Goal: Task Accomplishment & Management: Manage account settings

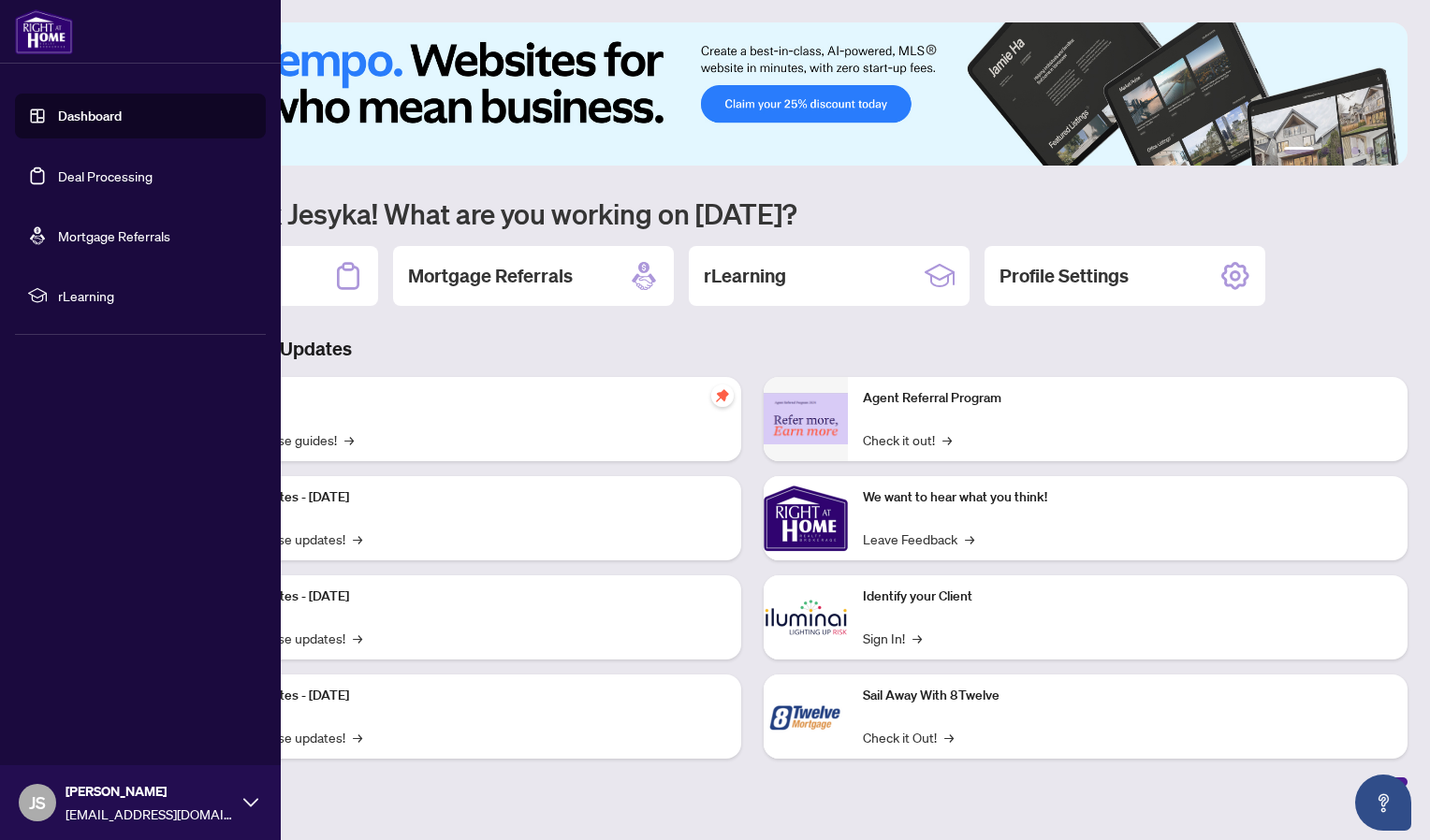
click at [58, 168] on link "Deal Processing" at bounding box center [105, 176] width 94 height 17
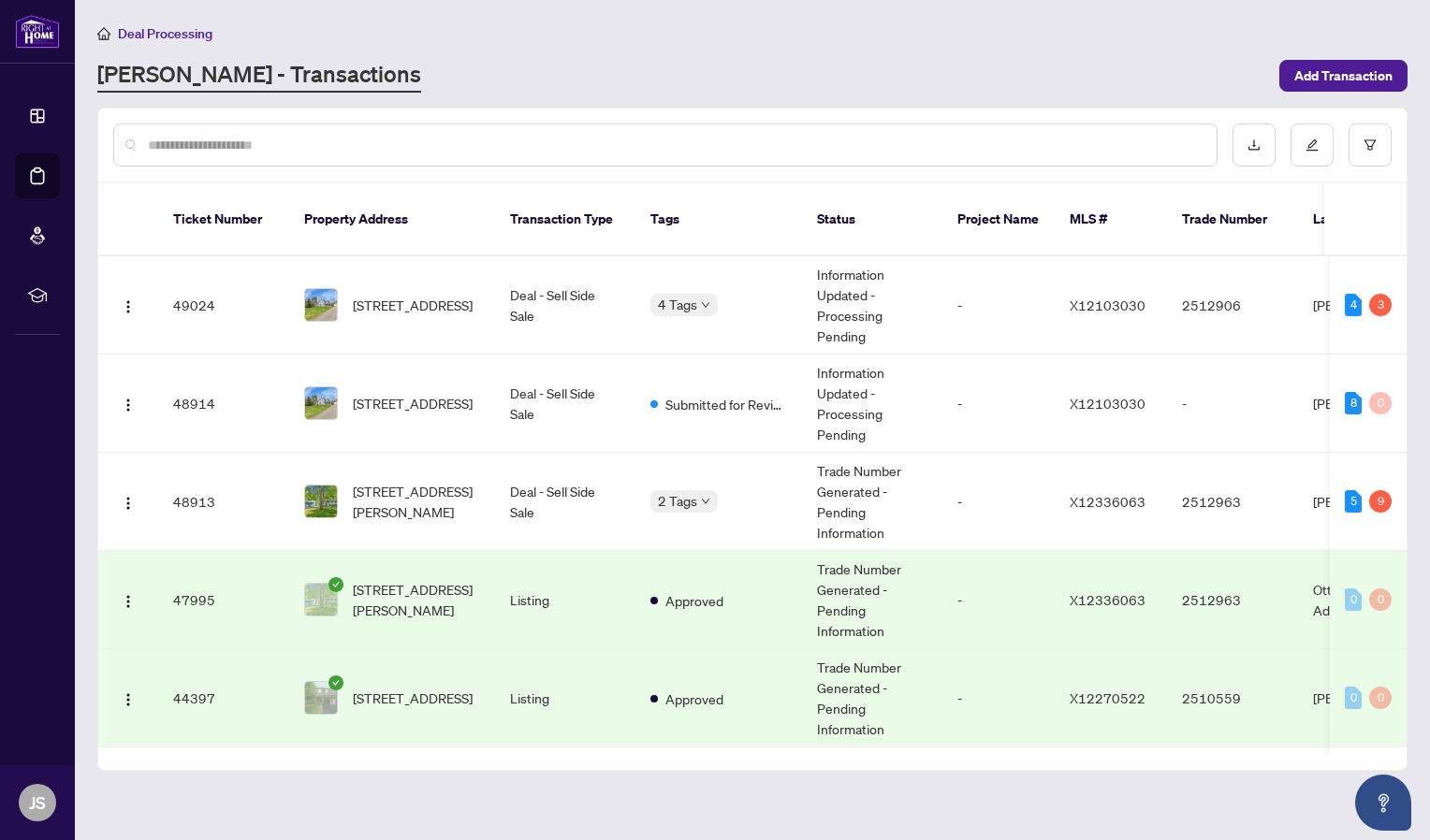
click at [1429, 222] on html "Dashboard Deal Processing Mortgage Referrals rLearning JS [PERSON_NAME] [PERSON…" at bounding box center [715, 420] width 1430 height 840
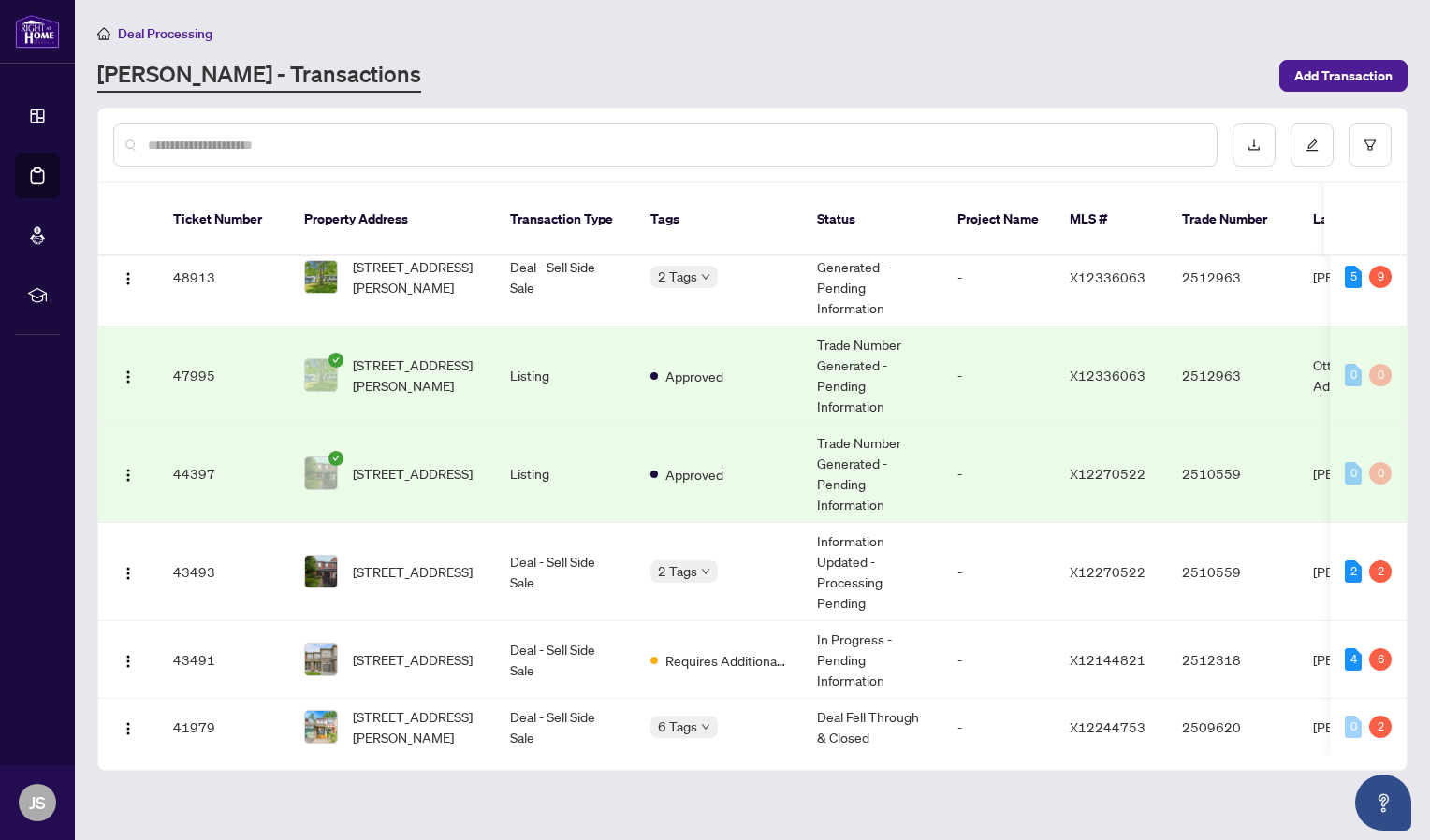
scroll to position [234, 0]
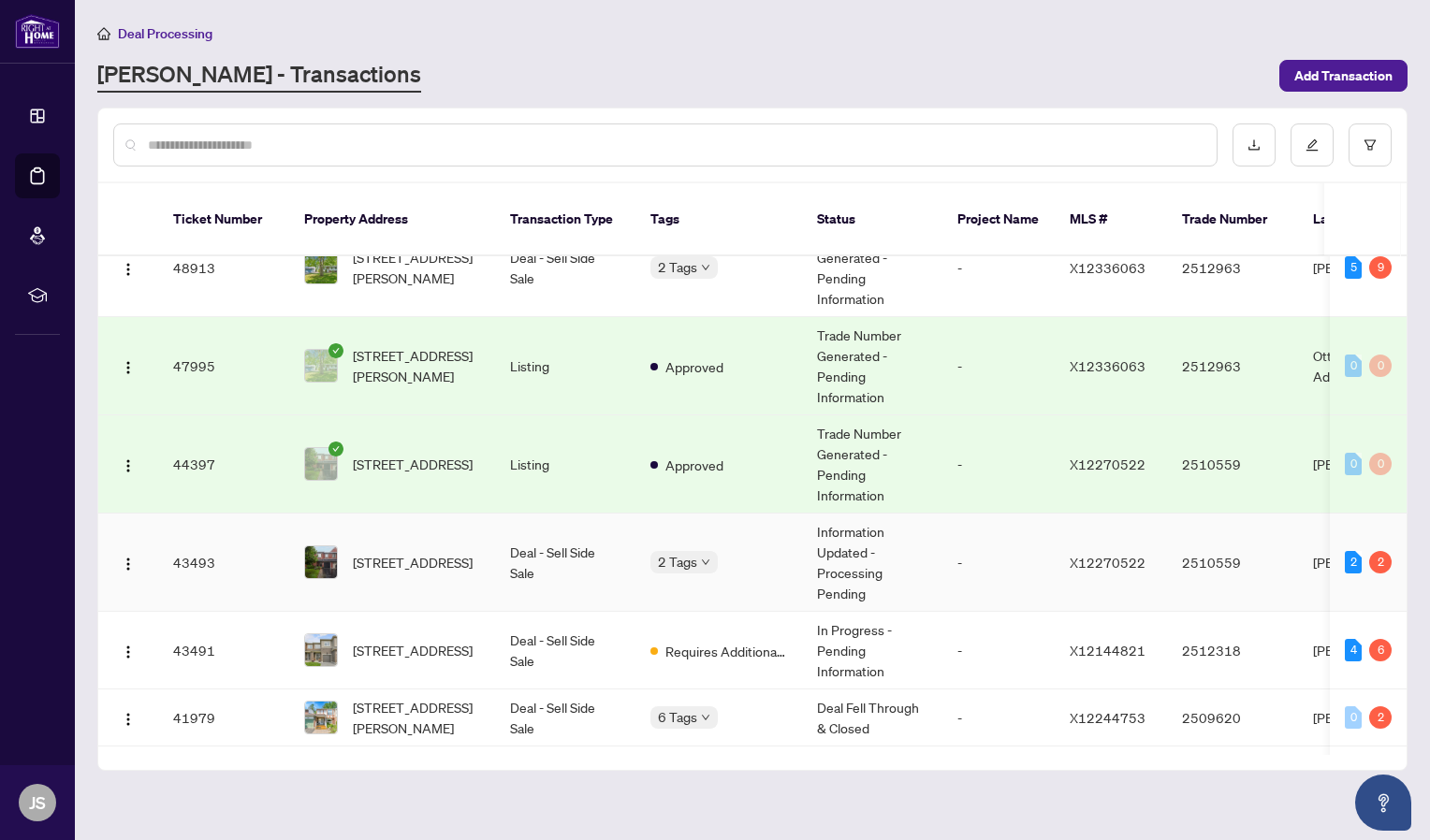
click at [548, 546] on td "Deal - Sell Side Sale" at bounding box center [565, 563] width 141 height 98
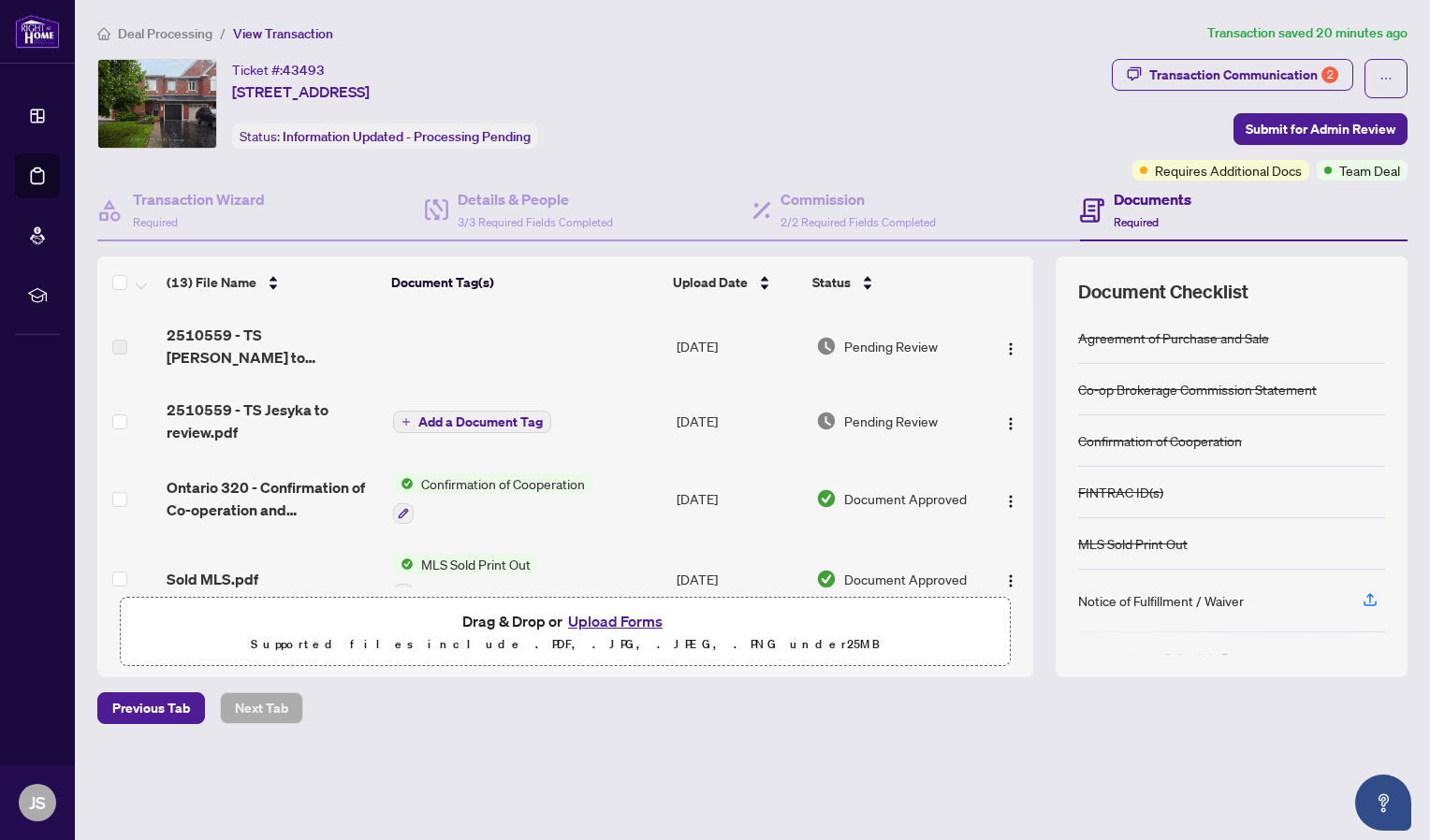
click at [610, 623] on button "Upload Forms" at bounding box center [615, 621] width 106 height 25
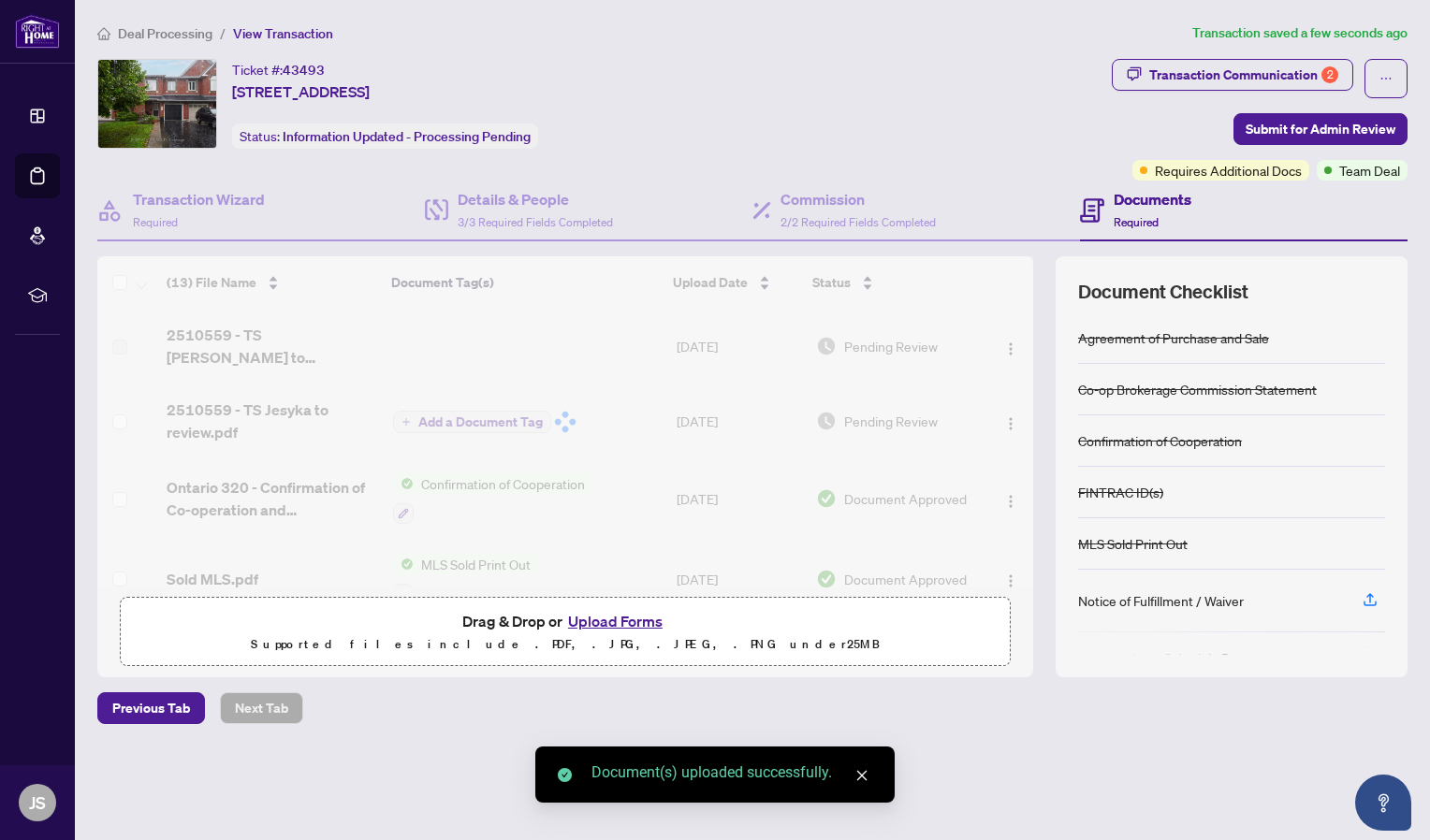
click at [621, 622] on button "Upload Forms" at bounding box center [615, 621] width 106 height 25
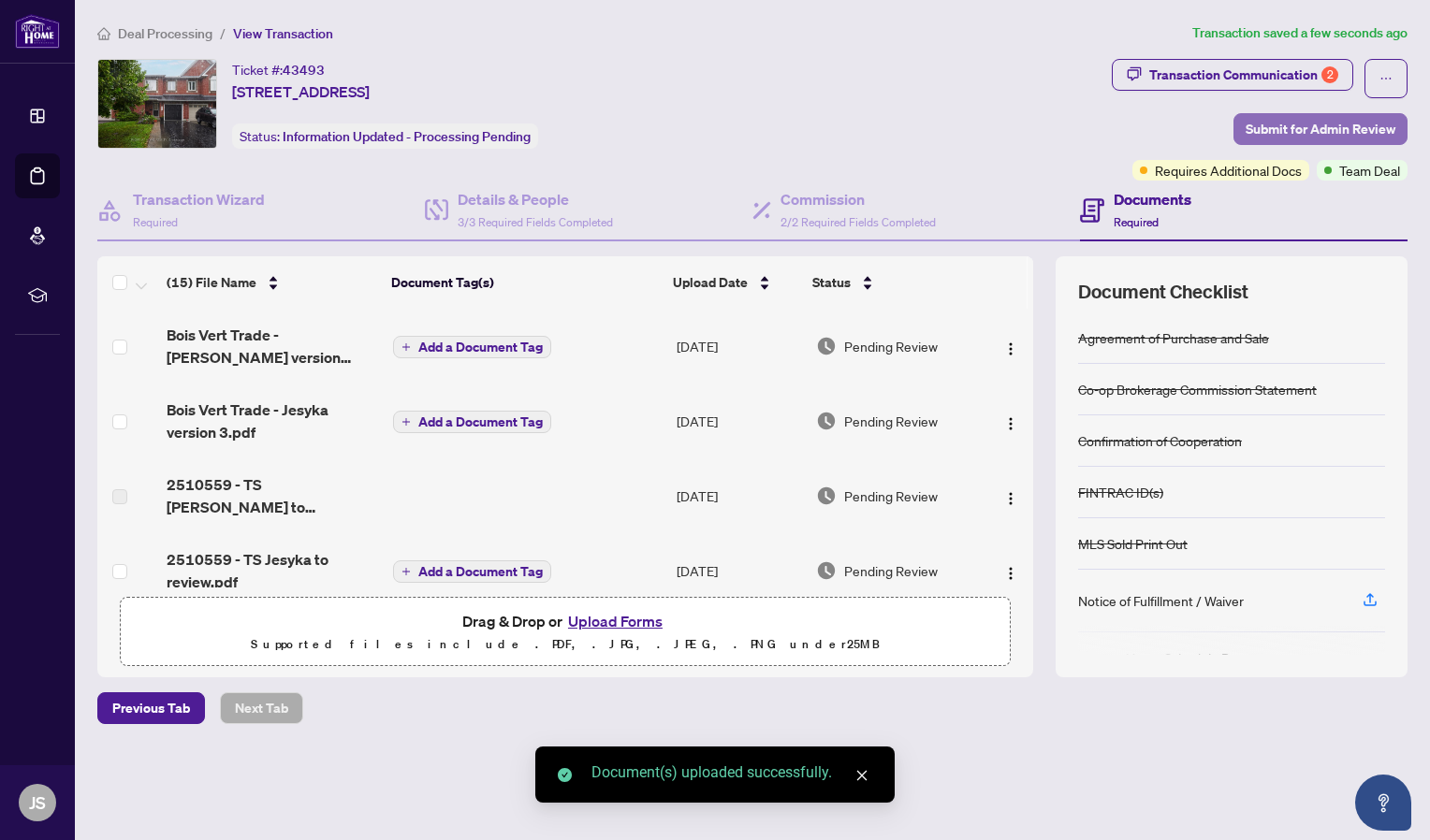
click at [1288, 122] on span "Submit for Admin Review" at bounding box center [1321, 129] width 150 height 30
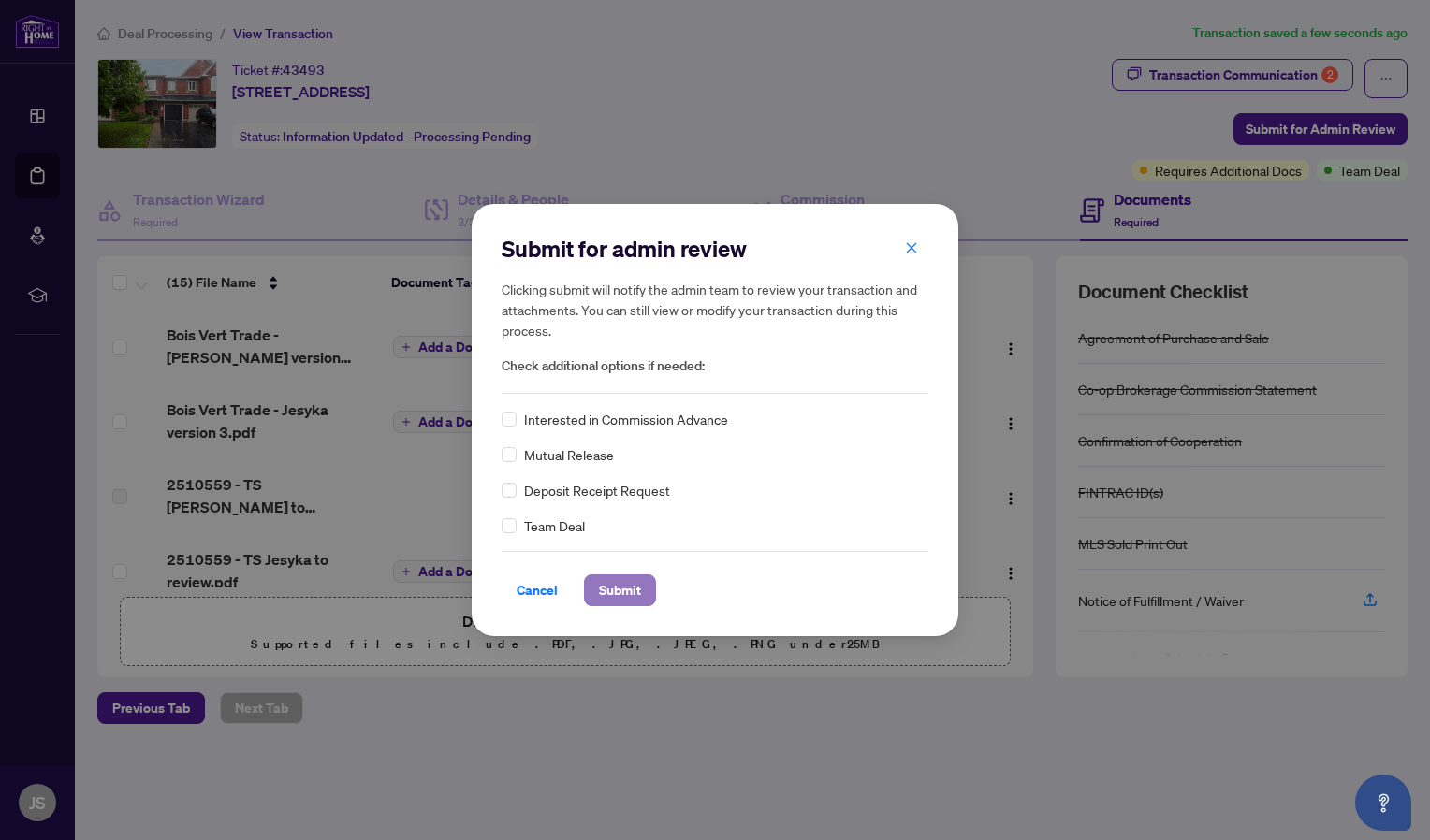
click at [633, 587] on span "Submit" at bounding box center [620, 591] width 42 height 30
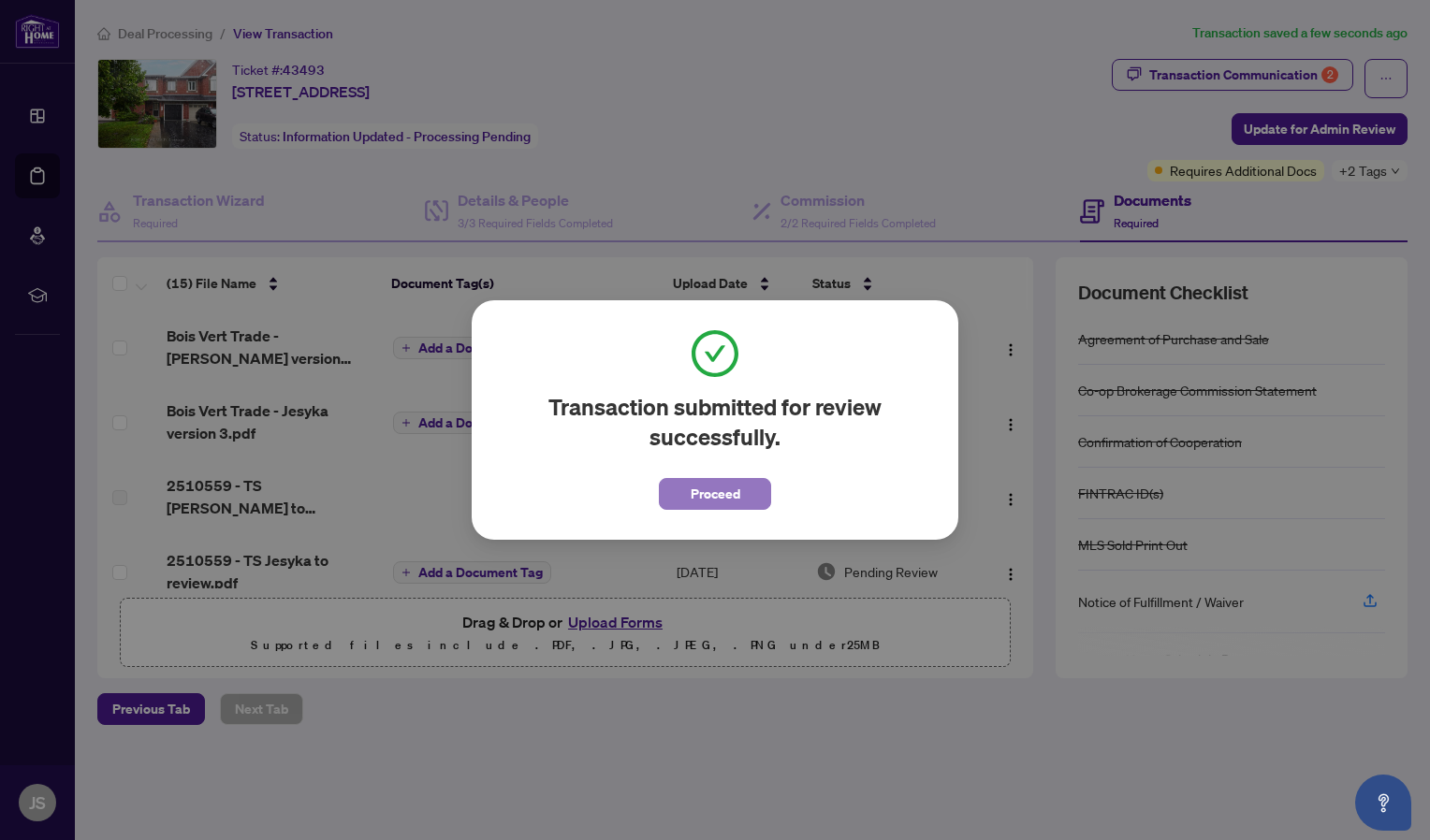
click at [730, 500] on span "Proceed" at bounding box center [715, 495] width 50 height 30
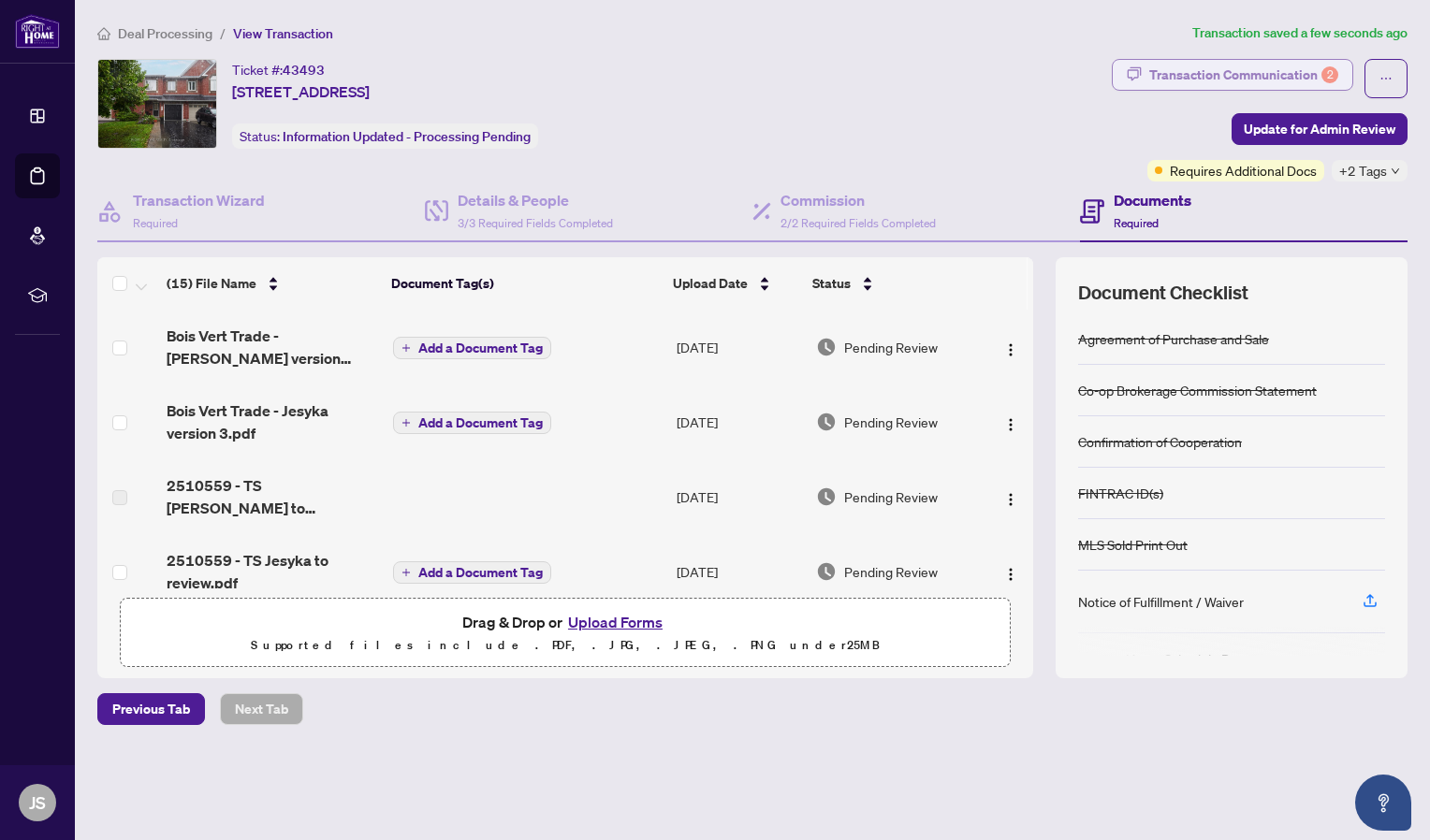
click at [1264, 85] on div "Transaction Communication 2" at bounding box center [1244, 75] width 189 height 30
type textarea "**********"
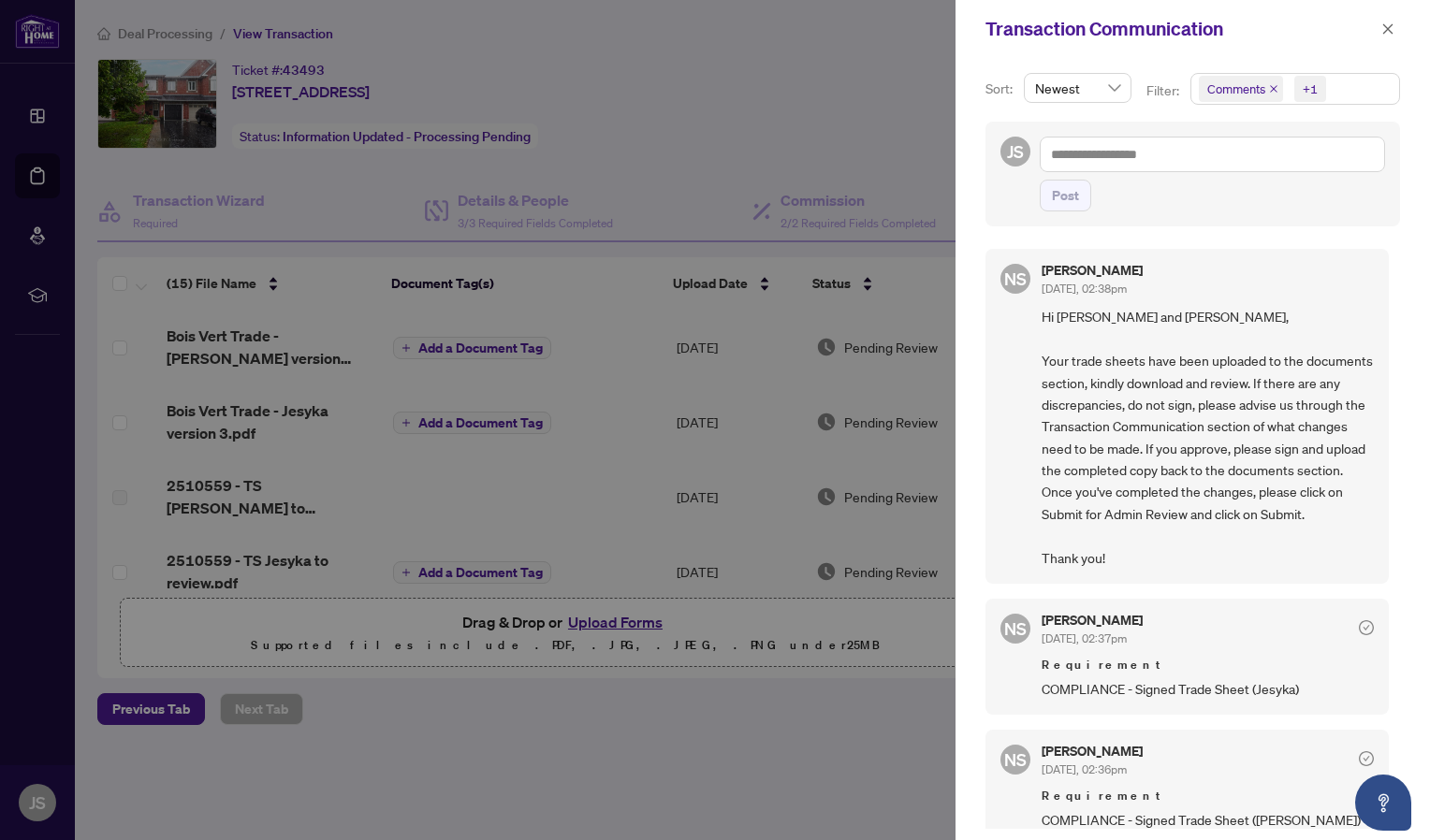
click at [835, 314] on div at bounding box center [715, 420] width 1430 height 840
click at [224, 71] on div at bounding box center [715, 420] width 1430 height 840
